Goal: Communication & Community: Answer question/provide support

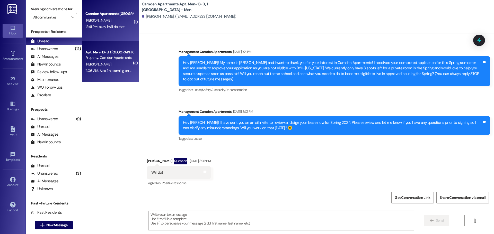
scroll to position [19839, 0]
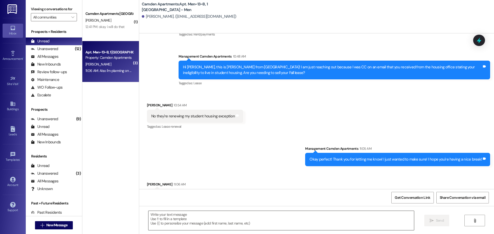
click at [214, 223] on textarea at bounding box center [280, 220] width 265 height 19
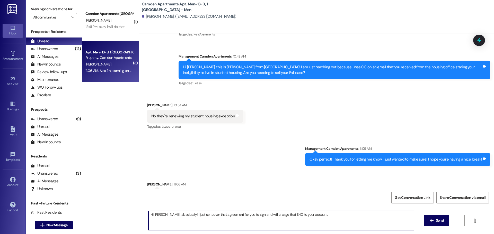
type textarea "Hi [PERSON_NAME], absolutely! I just sent over that agreement for you to sign a…"
click at [217, 223] on textarea "Hi [PERSON_NAME], absolutely! I just sent over that agreement for you to sign a…" at bounding box center [280, 220] width 265 height 19
type textarea "Would you rather me wait to charge the other $40 when rent hits on the q"
click at [264, 219] on textarea "Would you rather me wait to charge the other $40 when rent hits on the q" at bounding box center [280, 220] width 265 height 19
type textarea "Would you rather me wait to charge the other $40 when rent hits on the [DATE]?"
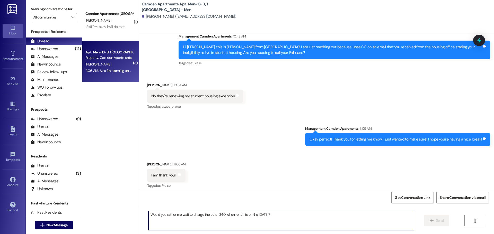
scroll to position [19911, 0]
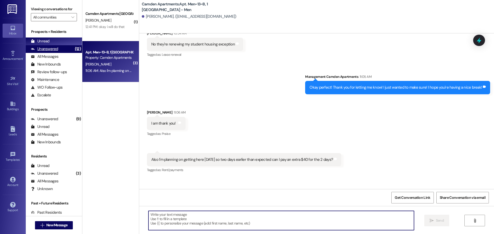
click at [59, 50] on div "Unanswered (12)" at bounding box center [54, 49] width 56 height 8
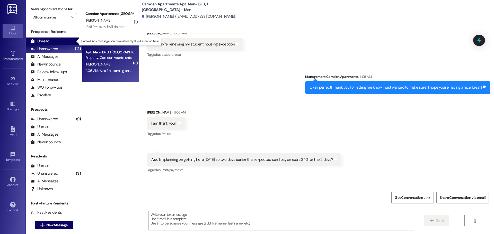
click at [59, 40] on div "Unread (0)" at bounding box center [54, 42] width 56 height 8
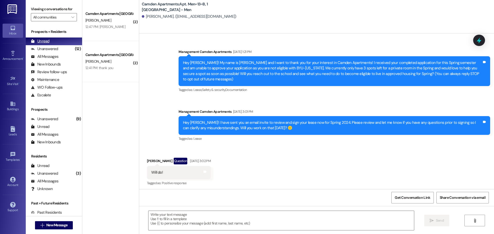
scroll to position [19839, 0]
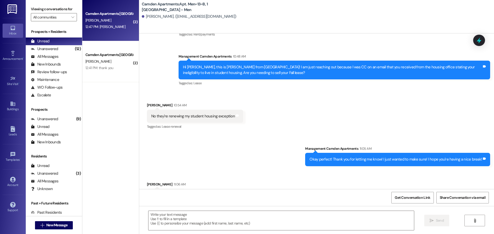
click at [103, 28] on div "12:47 PM: [PERSON_NAME] 12:47 PM: [PERSON_NAME]" at bounding box center [105, 26] width 40 height 5
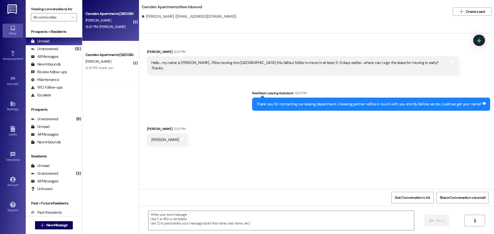
scroll to position [0, 0]
click at [197, 214] on textarea at bounding box center [280, 220] width 265 height 19
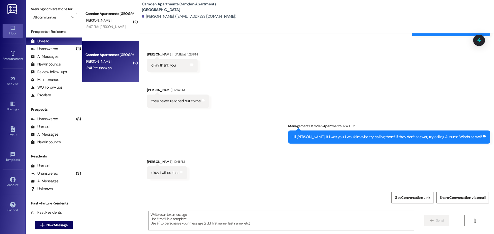
scroll to position [388, 0]
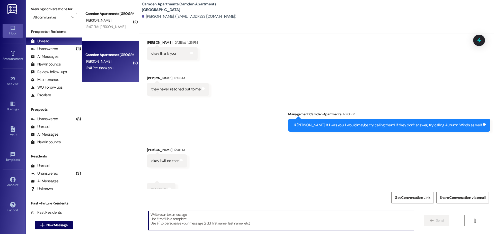
click at [257, 224] on textarea at bounding box center [280, 220] width 265 height 19
type textarea "Were you able to get ahold of them at all?"
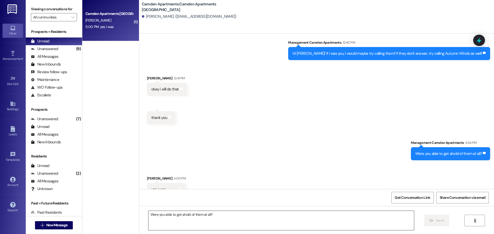
scroll to position [460, 0]
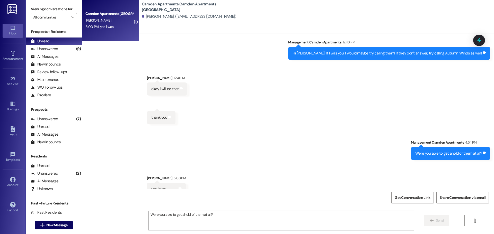
click at [200, 220] on textarea "Were you able to get ahold of them at all?" at bounding box center [280, 220] width 265 height 19
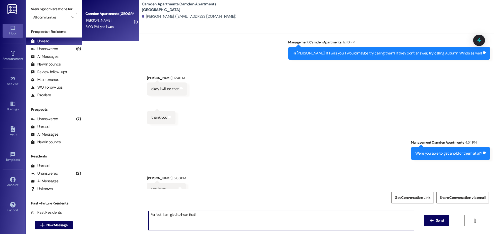
type textarea "Perfect, I am glad to hear that!"
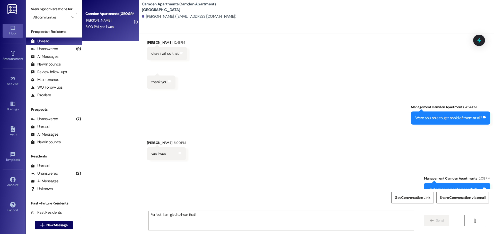
scroll to position [495, 0]
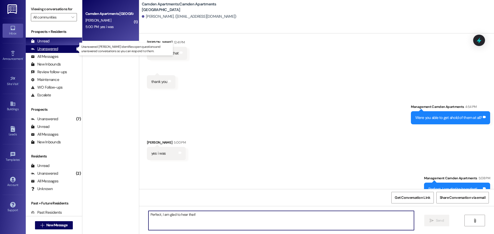
click at [50, 52] on div "Unanswered (9)" at bounding box center [54, 49] width 56 height 8
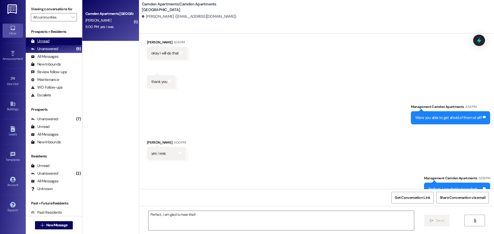
click at [56, 39] on div "Unread (0)" at bounding box center [54, 42] width 56 height 8
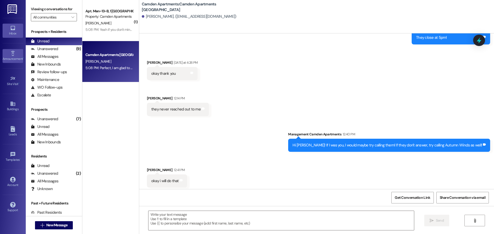
scroll to position [459, 0]
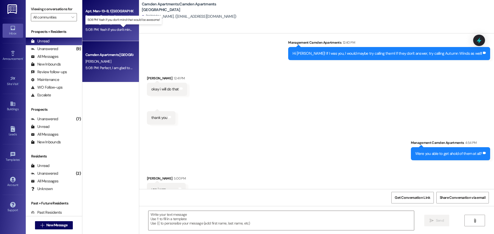
click at [113, 30] on div "5:08 PM: Yeah if you don't mind that would be awesome! 5:08 PM: Yeah if you don…" at bounding box center [127, 29] width 85 height 5
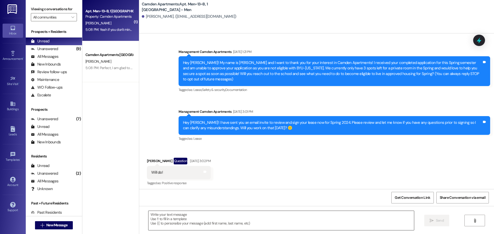
scroll to position [19967, 0]
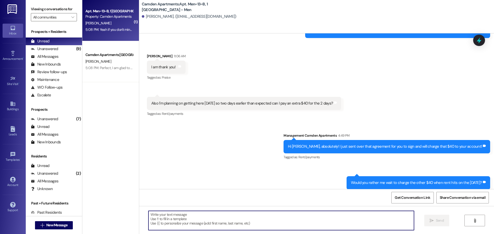
click at [206, 216] on textarea at bounding box center [280, 220] width 265 height 19
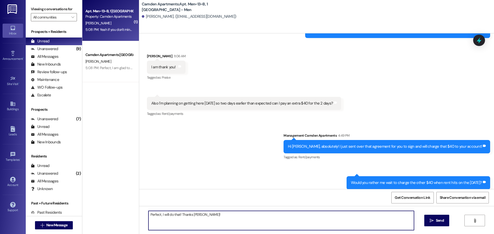
type textarea "Perfect, I will do that! Thanks [PERSON_NAME]!"
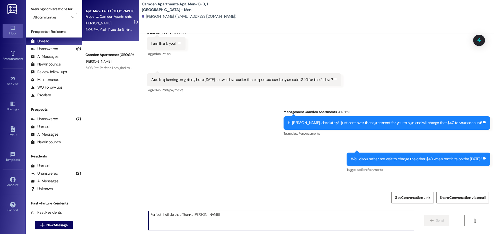
scroll to position [20003, 0]
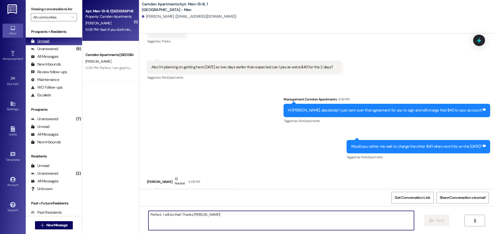
click at [35, 50] on div "Unanswered" at bounding box center [44, 48] width 27 height 5
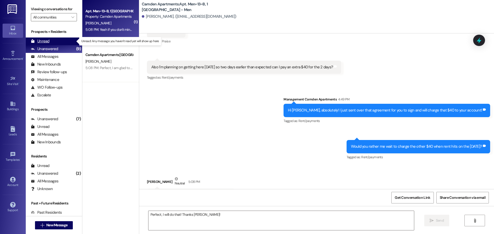
click at [50, 42] on div "Unread (0)" at bounding box center [54, 42] width 56 height 8
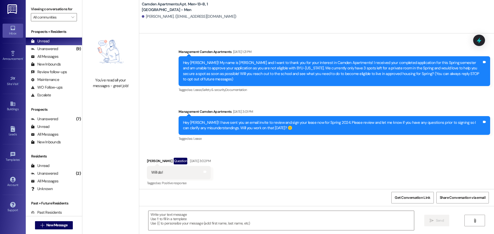
scroll to position [19967, 0]
